Goal: Task Accomplishment & Management: Complete application form

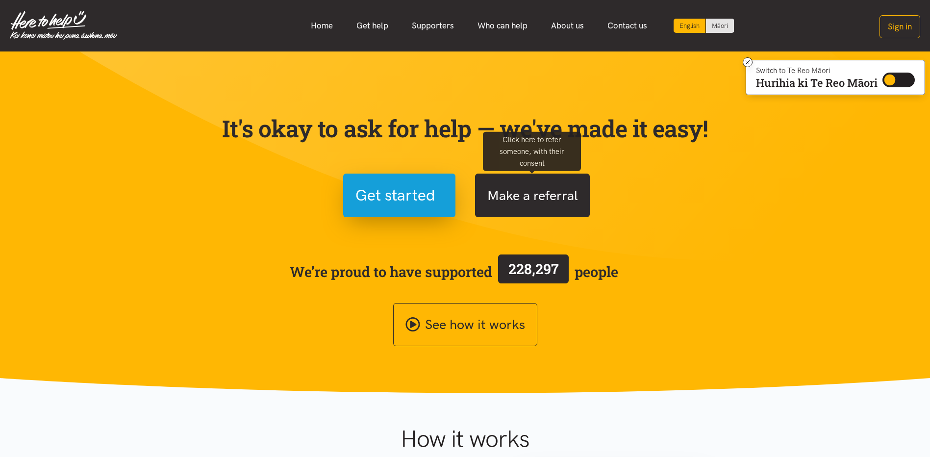
click at [516, 186] on button "Make a referral" at bounding box center [532, 196] width 115 height 44
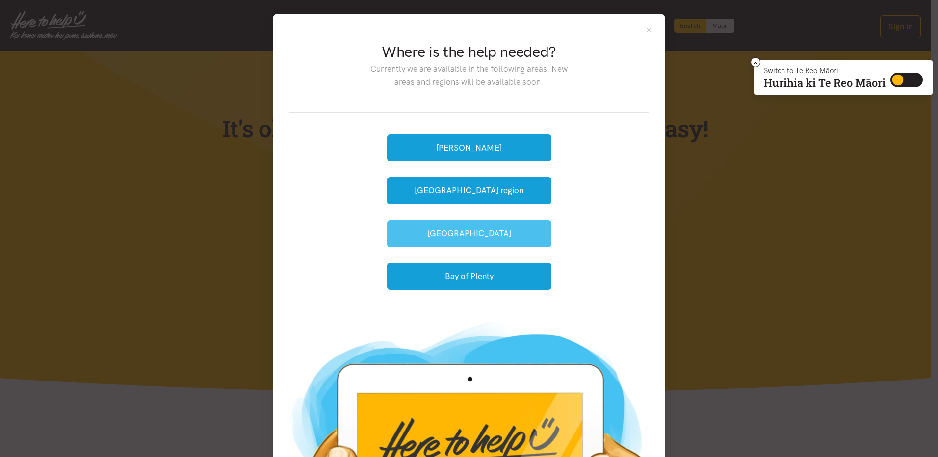
click at [456, 234] on button "[GEOGRAPHIC_DATA]" at bounding box center [469, 233] width 164 height 27
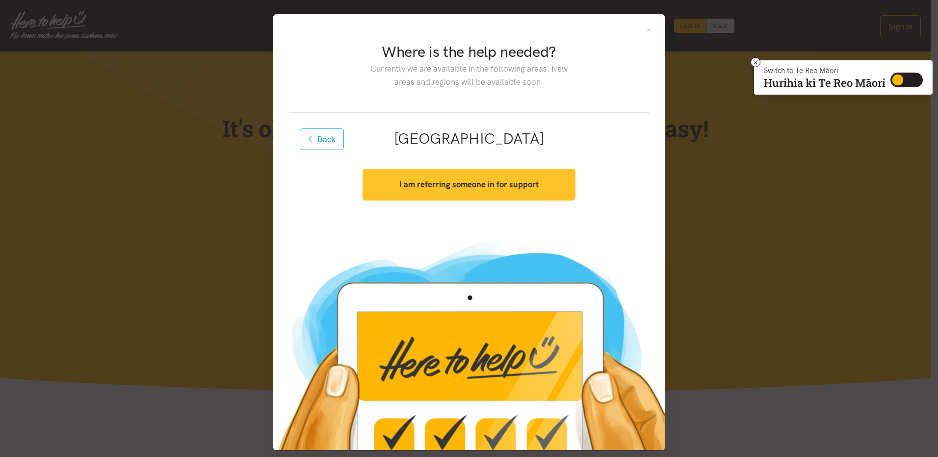
click at [451, 185] on strong "I am referring someone in for support" at bounding box center [468, 184] width 139 height 10
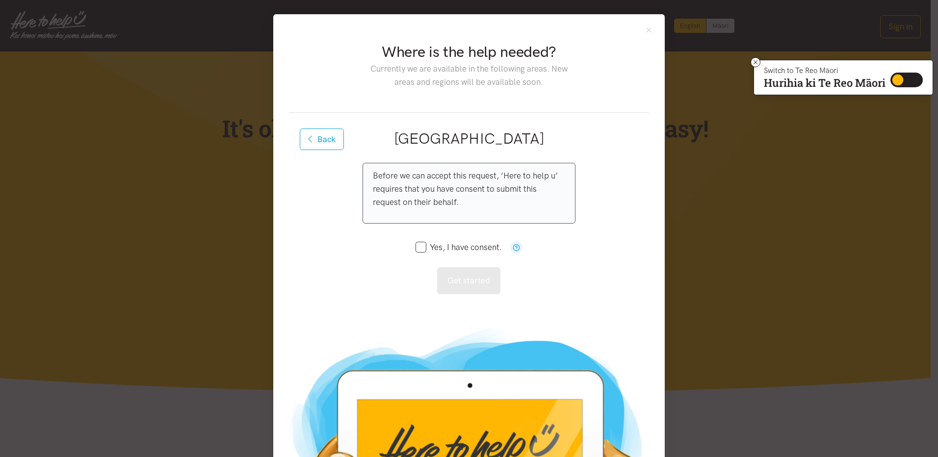
click at [409, 245] on div "Before we can accept this request, ‘Here to help u’ requires that you have cons…" at bounding box center [468, 228] width 212 height 131
click at [415, 245] on input "Yes, I have consent." at bounding box center [458, 247] width 86 height 8
checkbox input "true"
click at [467, 288] on button "Get started" at bounding box center [468, 280] width 63 height 27
